Goal: Find specific page/section: Find specific page/section

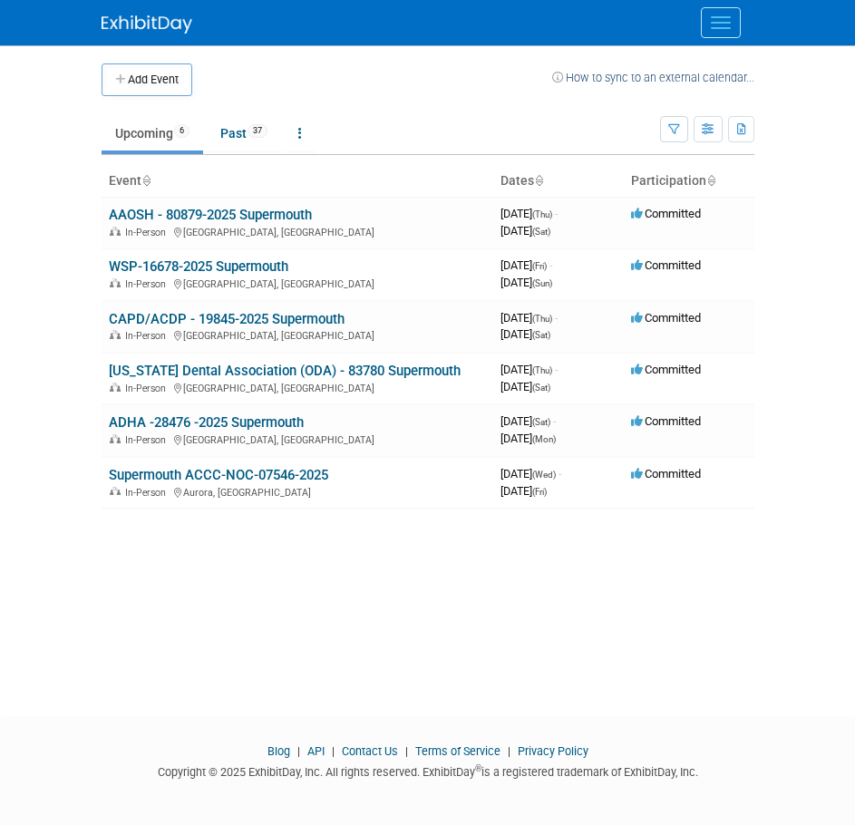
click at [724, 16] on span "Menu" at bounding box center [721, 17] width 20 height 2
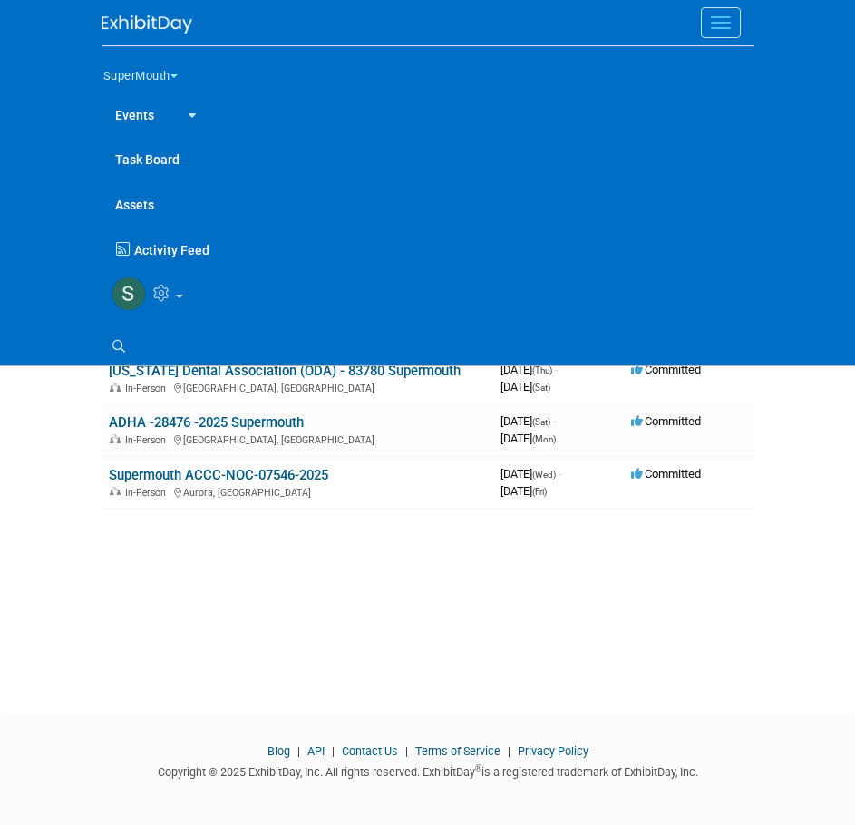
click at [167, 73] on button "SuperMouth" at bounding box center [151, 72] width 99 height 38
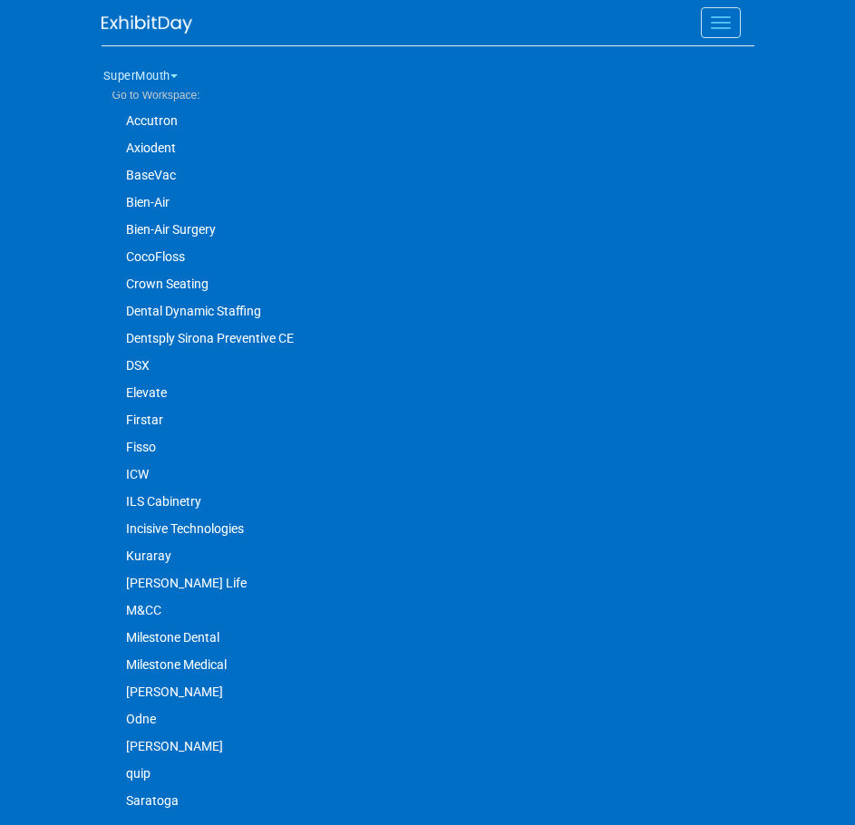
scroll to position [153, 0]
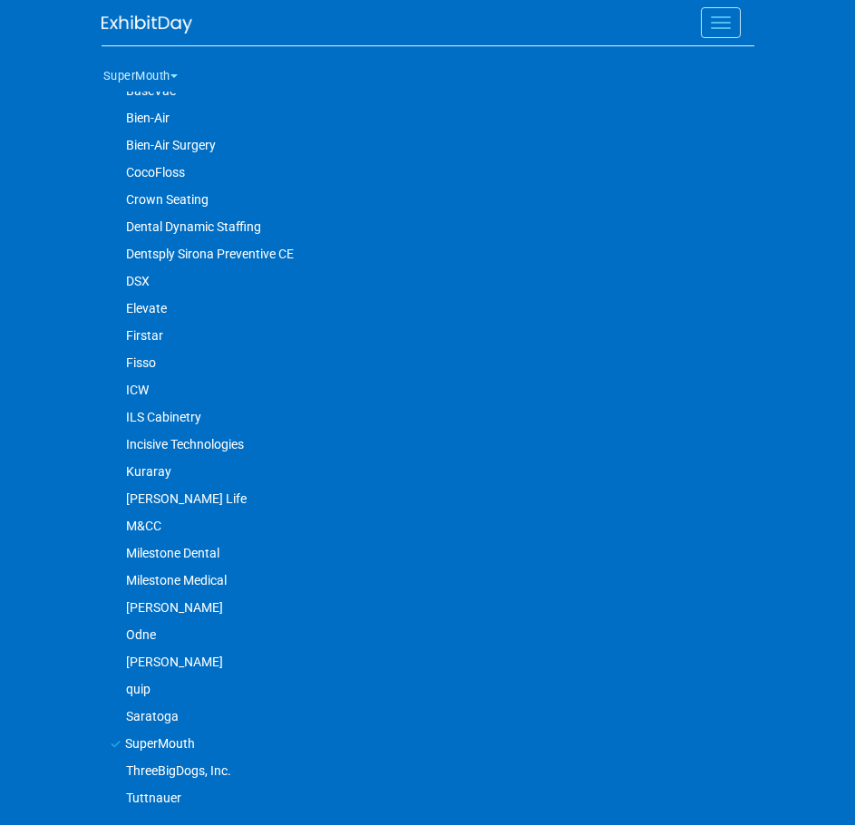
click at [203, 743] on link "SuperMouth" at bounding box center [420, 743] width 636 height 27
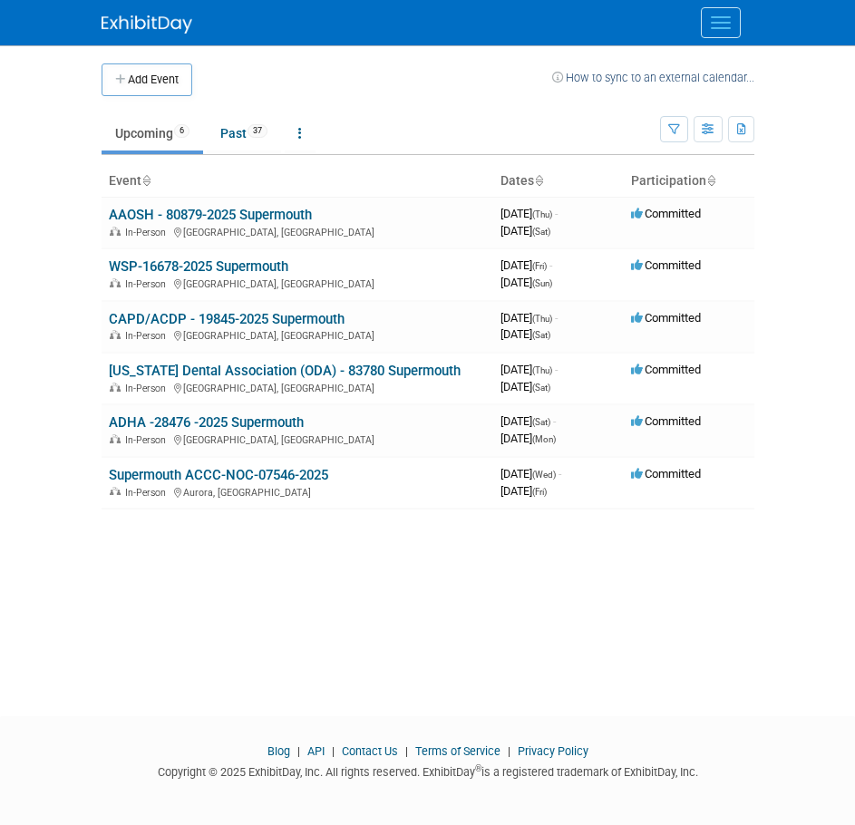
click at [279, 376] on link "[US_STATE] Dental Association (ODA) - 83780 Supermouth" at bounding box center [285, 371] width 352 height 16
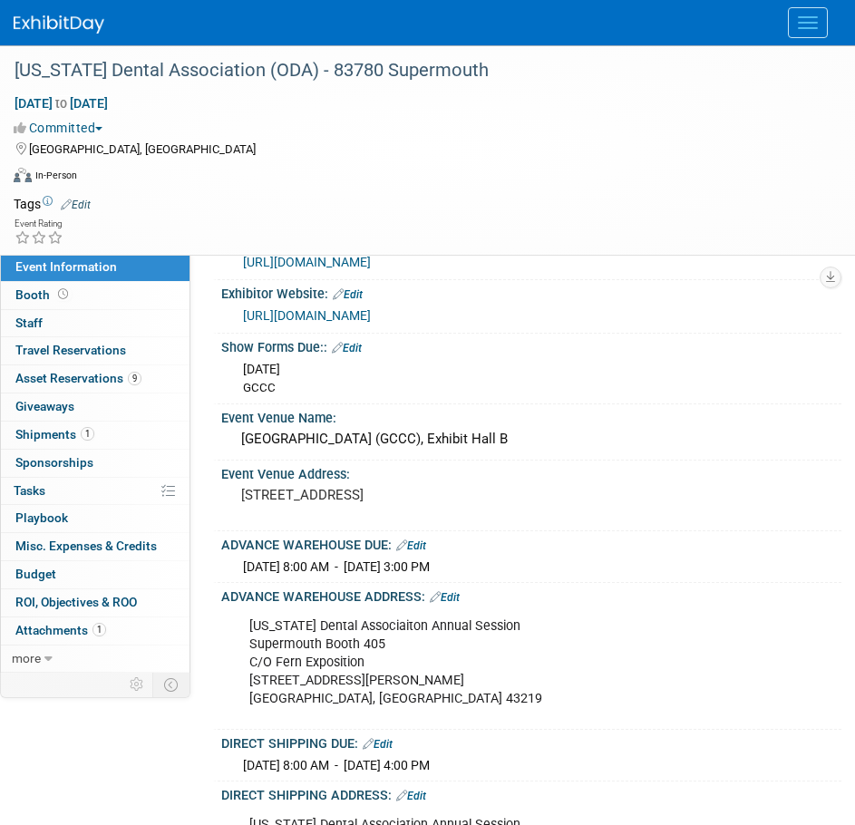
scroll to position [91, 0]
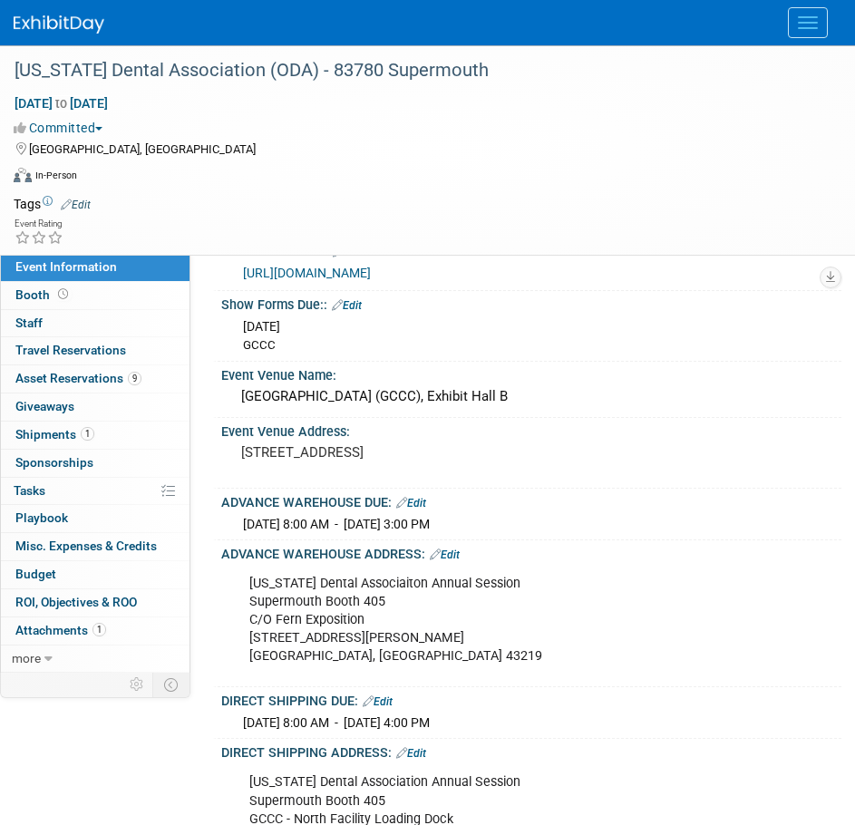
click at [261, 597] on div "Ohio Dental Associaiton Annual Session Supermouth Booth 405 C/O Fern Exposition…" at bounding box center [522, 620] width 571 height 109
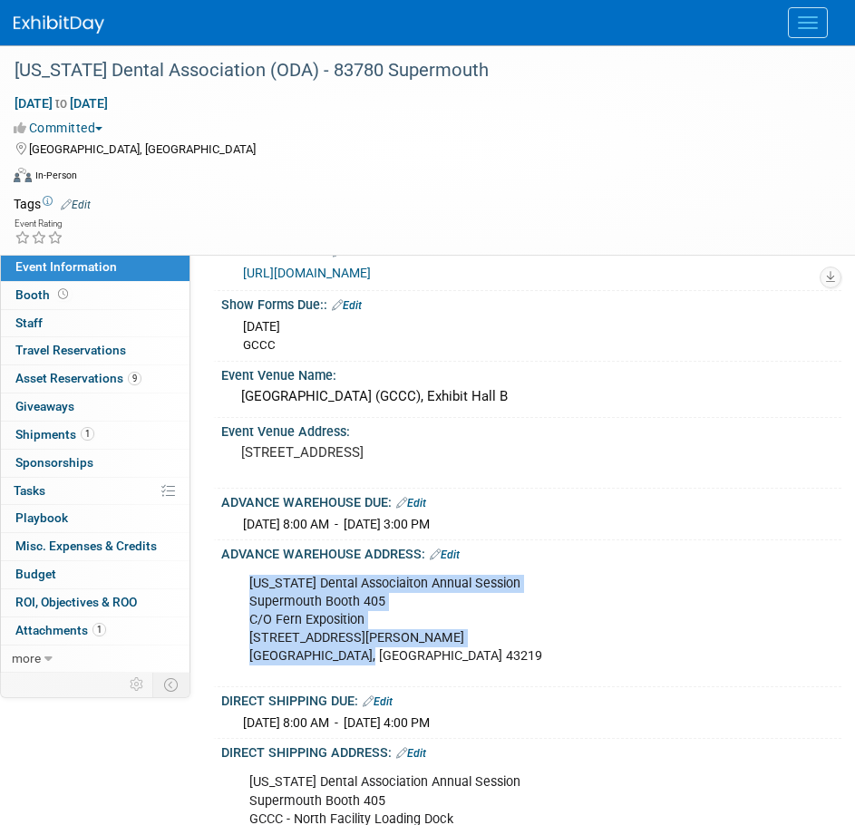
drag, startPoint x: 247, startPoint y: 579, endPoint x: 329, endPoint y: 648, distance: 107.5
click at [383, 670] on div "Ohio Dental Associaiton Annual Session Supermouth Booth 405 C/O Fern Exposition…" at bounding box center [522, 620] width 571 height 109
copy div "Ohio Dental Associaiton Annual Session Supermouth Booth 405 C/O Fern Exposition…"
